Goal: Check status: Check status

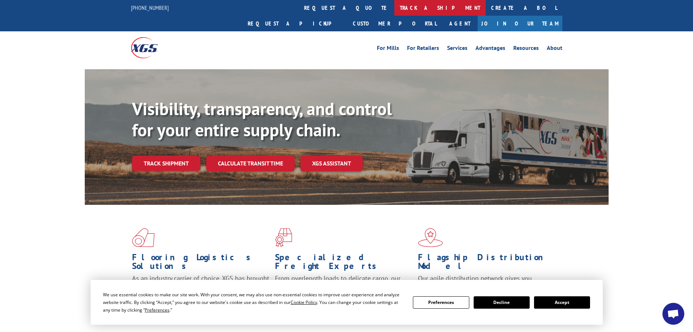
click at [395, 4] on link "track a shipment" at bounding box center [440, 8] width 91 height 16
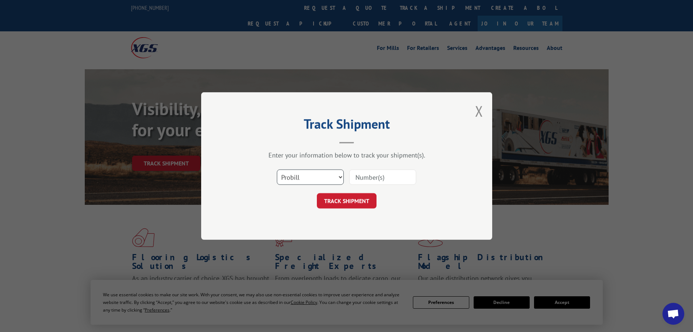
click at [327, 177] on select "Select category... Probill BOL PO" at bounding box center [310, 176] width 67 height 15
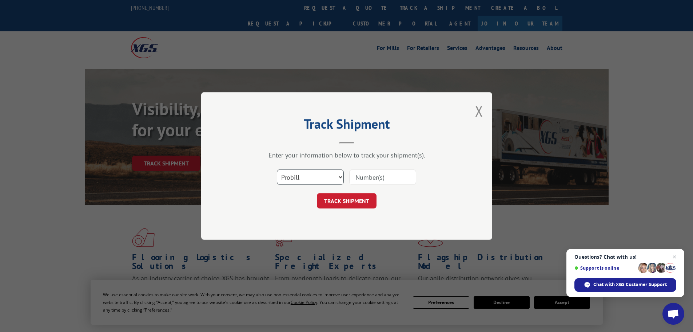
select select "bol"
click at [277, 169] on select "Select category... Probill BOL PO" at bounding box center [310, 176] width 67 height 15
click at [361, 174] on input at bounding box center [382, 176] width 67 height 15
paste input "394052126491"
type input "394052126491"
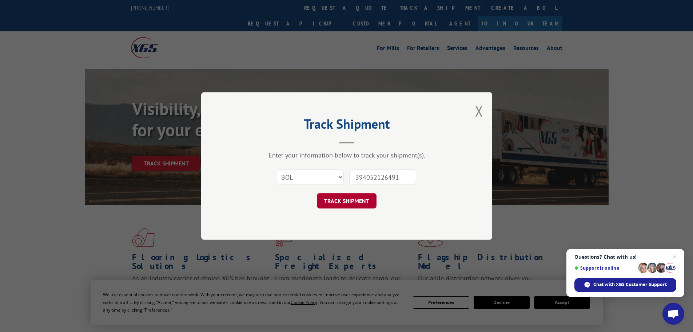
click at [360, 199] on button "TRACK SHIPMENT" at bounding box center [347, 200] width 60 height 15
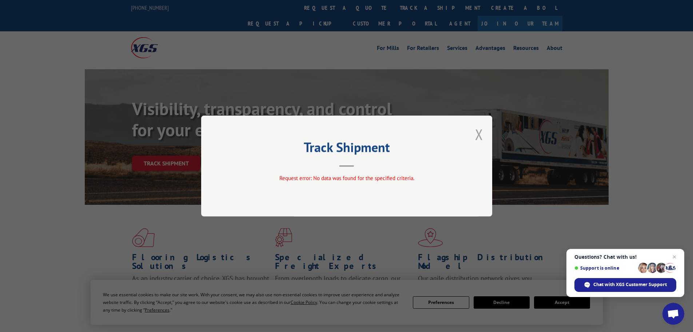
click at [479, 132] on button "Close modal" at bounding box center [479, 133] width 8 height 19
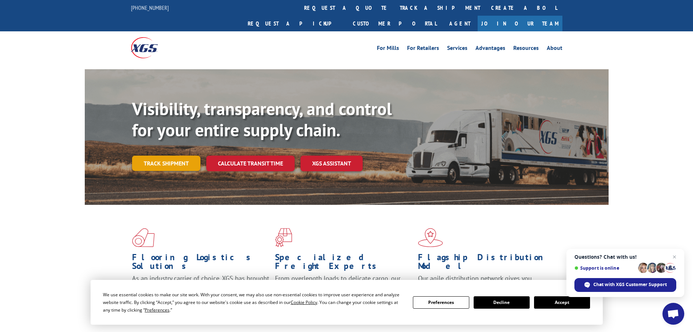
click at [153, 155] on link "Track shipment" at bounding box center [166, 162] width 68 height 15
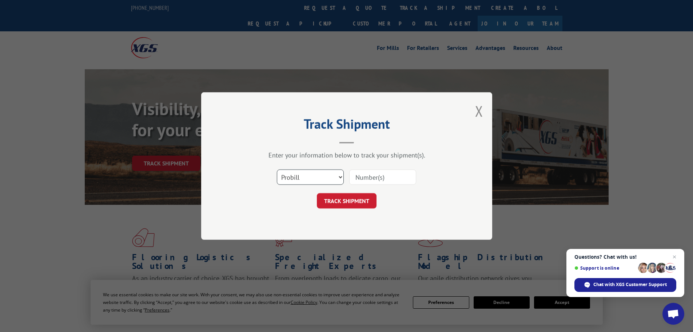
click at [305, 178] on select "Select category... Probill BOL PO" at bounding box center [310, 176] width 67 height 15
select select "bol"
click at [277, 169] on select "Select category... Probill BOL PO" at bounding box center [310, 176] width 67 height 15
click at [369, 180] on input at bounding box center [382, 176] width 67 height 15
paste input "394052126491"
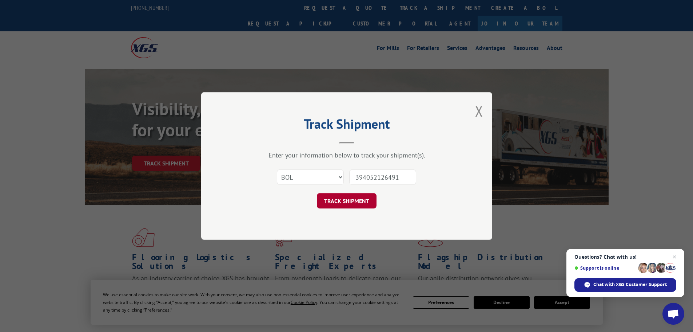
type input "394052126491"
click at [356, 200] on button "TRACK SHIPMENT" at bounding box center [347, 200] width 60 height 15
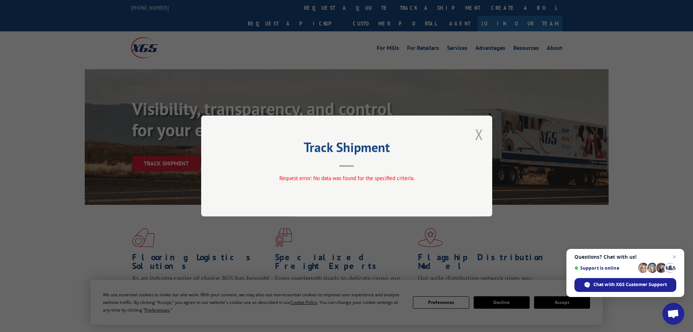
click at [478, 134] on button "Close modal" at bounding box center [479, 133] width 8 height 19
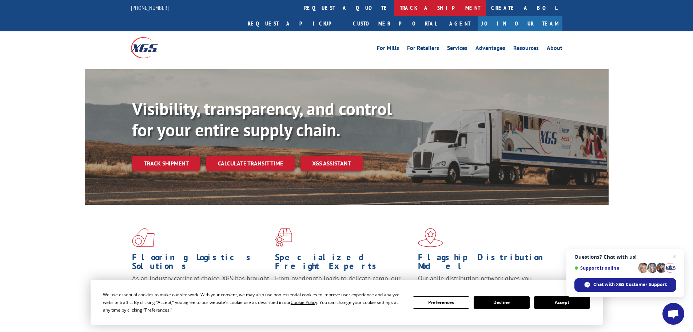
click at [395, 5] on link "track a shipment" at bounding box center [440, 8] width 91 height 16
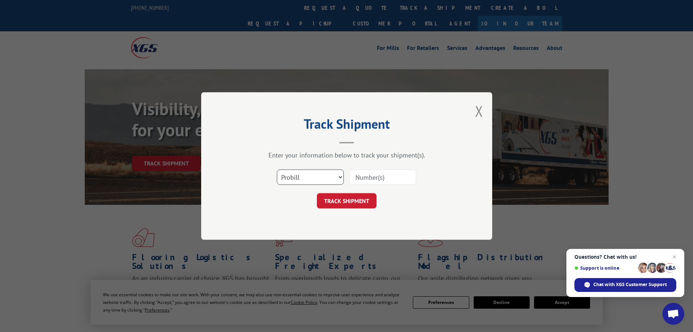
click at [299, 177] on select "Select category... Probill BOL PO" at bounding box center [310, 176] width 67 height 15
click at [277, 169] on select "Select category... Probill BOL PO" at bounding box center [310, 176] width 67 height 15
click at [366, 176] on input at bounding box center [382, 176] width 67 height 15
paste input "394052126491"
type input "394052126491"
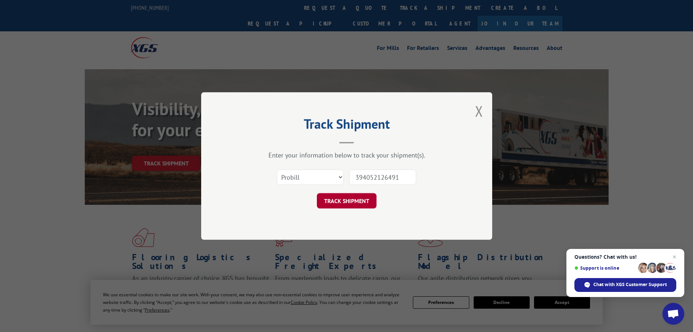
click at [347, 202] on button "TRACK SHIPMENT" at bounding box center [347, 200] width 60 height 15
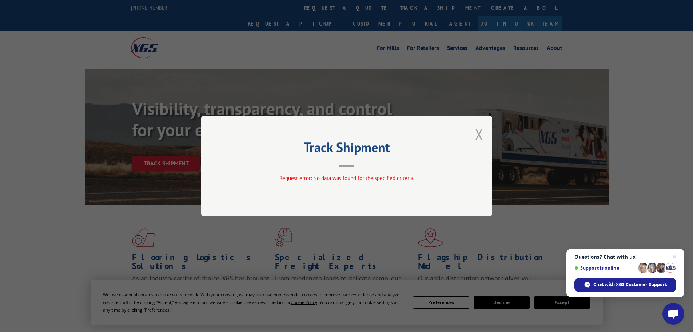
click at [480, 132] on button "Close modal" at bounding box center [479, 133] width 8 height 19
